Goal: Transaction & Acquisition: Purchase product/service

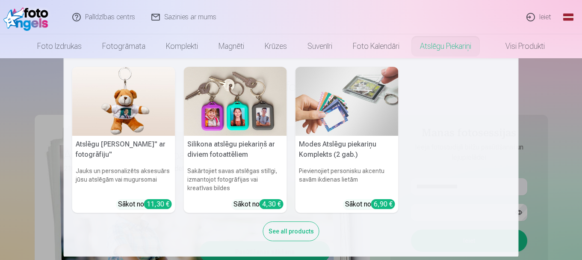
click at [575, 120] on nav "Atslēgu piekariņš Lācītis" ar fotogrāfiju" Jauks un personalizēts aksesuārs jūs…" at bounding box center [291, 157] width 582 height 198
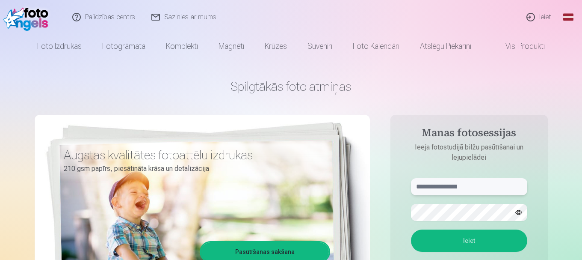
click at [456, 188] on input "text" at bounding box center [469, 186] width 116 height 17
type input "**********"
click at [469, 238] on button "Ieiet" at bounding box center [469, 240] width 116 height 22
